Goal: Find specific page/section: Find specific page/section

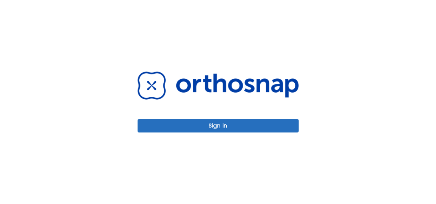
click at [214, 135] on div "Sign in" at bounding box center [218, 102] width 181 height 204
click at [218, 129] on button "Sign in" at bounding box center [218, 125] width 161 height 13
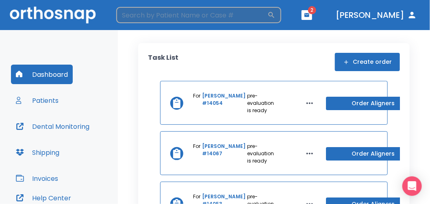
click at [230, 11] on input "search" at bounding box center [191, 15] width 151 height 16
type input "law"
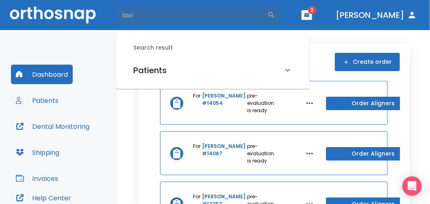
click at [191, 68] on div "Patients" at bounding box center [208, 70] width 150 height 13
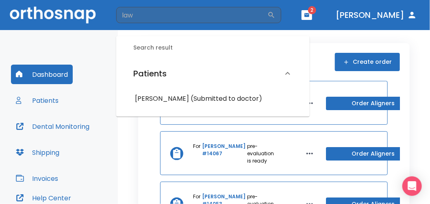
click at [170, 102] on h6 "Dennis Lawhorn (Submitted to doctor)" at bounding box center [213, 98] width 156 height 11
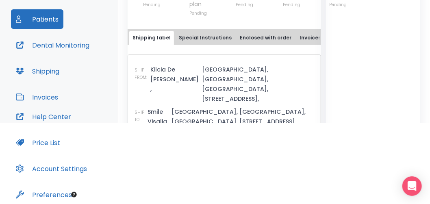
scroll to position [397, 0]
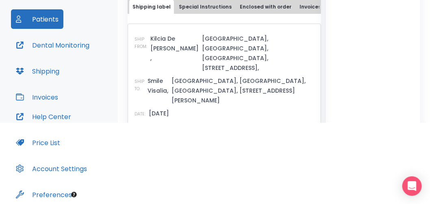
click at [218, 123] on link "1Z88706A0392581375" at bounding box center [211, 127] width 63 height 8
